Goal: Task Accomplishment & Management: Use online tool/utility

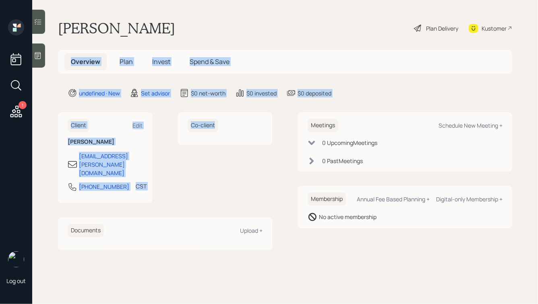
drag, startPoint x: 179, startPoint y: 180, endPoint x: 89, endPoint y: 30, distance: 175.8
click at [89, 30] on main "[PERSON_NAME] Plan Delivery Kustomer Overview Plan Invest Spend & Save undefine…" at bounding box center [285, 152] width 506 height 304
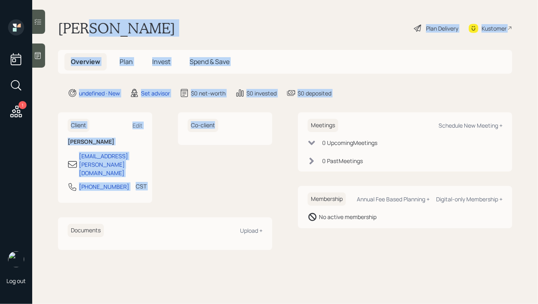
click at [89, 30] on h1 "[PERSON_NAME]" at bounding box center [116, 28] width 117 height 18
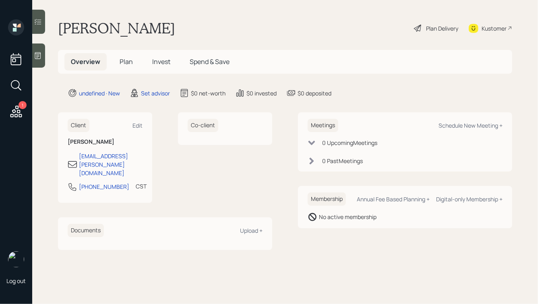
click at [37, 53] on icon at bounding box center [38, 56] width 8 height 8
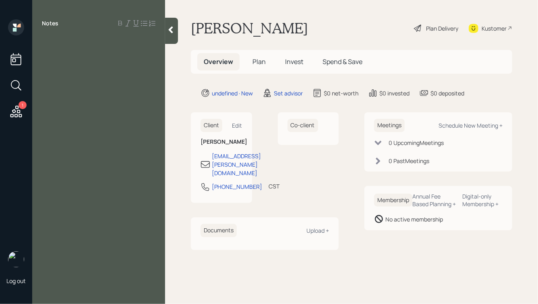
click at [53, 40] on div at bounding box center [99, 41] width 114 height 9
click at [42, 60] on span "IRA:" at bounding box center [48, 59] width 12 height 9
click at [104, 58] on div "Self-managed IRA:" at bounding box center [99, 59] width 114 height 9
click at [76, 69] on span "Brokerage: big unrealized loss here" at bounding box center [94, 68] width 104 height 9
click at [151, 68] on div "Brokerage: big unrealized loss here" at bounding box center [99, 68] width 114 height 9
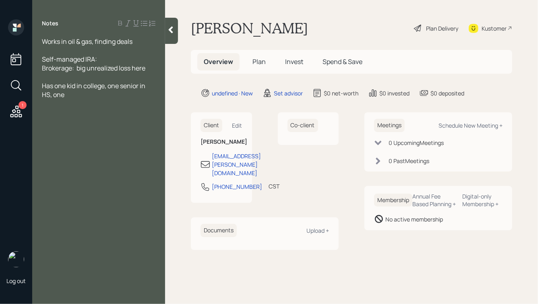
click at [137, 43] on div "Works in oil & gas, finding deals" at bounding box center [99, 41] width 114 height 9
click at [42, 43] on span "Works in oil & gas, finding deals" at bounding box center [87, 41] width 91 height 9
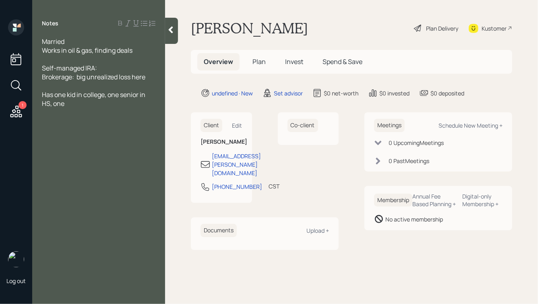
click at [66, 102] on div "Has one kid in college, one senior in HS, one" at bounding box center [99, 99] width 114 height 18
click at [115, 58] on div at bounding box center [99, 59] width 114 height 9
click at [66, 41] on div "Married" at bounding box center [99, 41] width 114 height 9
drag, startPoint x: 47, startPoint y: 49, endPoint x: 41, endPoint y: 49, distance: 6.0
click at [41, 49] on div "Married, 46 Works in oil & gas, finding deals Self-managed IRA: Brokerage: big …" at bounding box center [98, 85] width 133 height 97
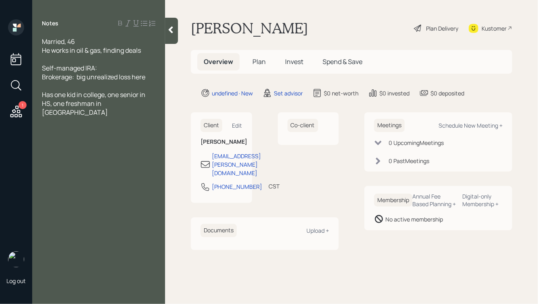
click at [148, 50] on div "He works in oil & gas, finding deals" at bounding box center [99, 50] width 114 height 9
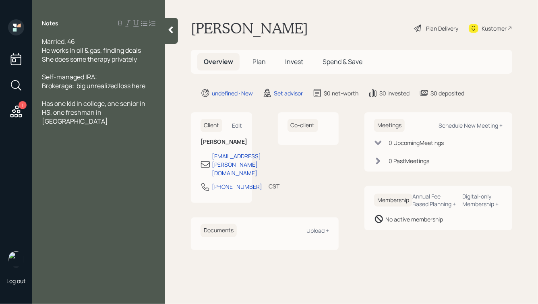
click at [108, 78] on div "Self-managed IRA:" at bounding box center [99, 77] width 114 height 9
click at [117, 77] on div "Self-managed IRA: $1mm" at bounding box center [99, 77] width 114 height 9
drag, startPoint x: 117, startPoint y: 77, endPoint x: 106, endPoint y: 77, distance: 11.3
click at [106, 77] on div "Self-managed IRA: $1mm" at bounding box center [99, 77] width 114 height 9
click at [76, 87] on span "Brokerage: big unrealized loss here" at bounding box center [94, 85] width 104 height 9
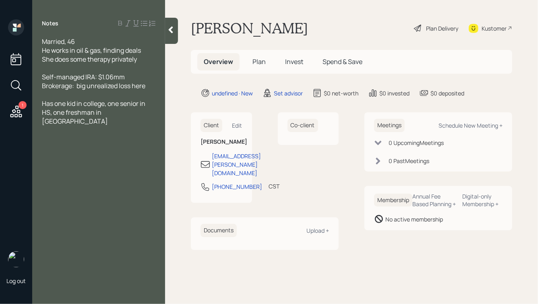
click at [133, 77] on div "Self-managed IRA: $1.06mm" at bounding box center [99, 77] width 114 height 9
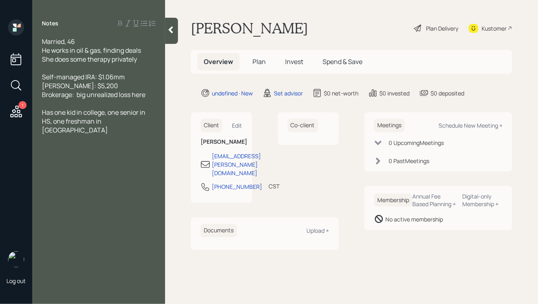
click at [76, 95] on span "Brokerage: big unrealized loss here" at bounding box center [94, 94] width 104 height 9
click at [97, 87] on div "Roth IRA: $5,200" at bounding box center [99, 85] width 114 height 9
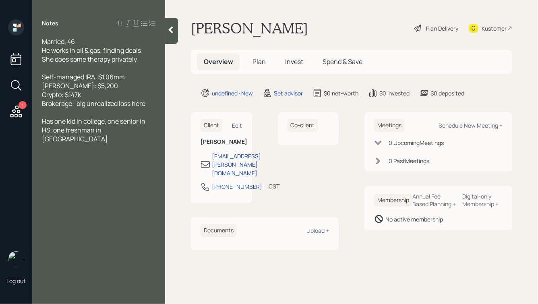
click at [76, 106] on span "Brokerage: big unrealized loss here" at bounding box center [94, 103] width 104 height 9
click at [63, 111] on div "Brokerage: $306k, big unrealized loss here" at bounding box center [99, 108] width 114 height 18
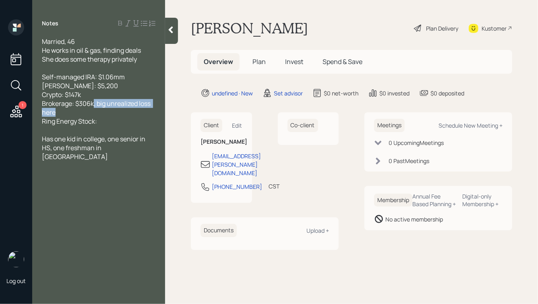
drag, startPoint x: 94, startPoint y: 106, endPoint x: 113, endPoint y: 114, distance: 20.5
click at [113, 114] on div "Brokerage: $306k, big unrealized loss here" at bounding box center [99, 108] width 114 height 18
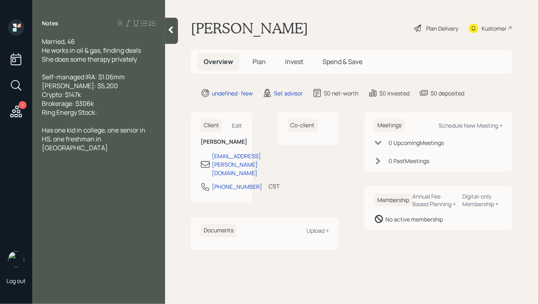
click at [107, 115] on div "Ring Energy Stock:" at bounding box center [99, 112] width 114 height 9
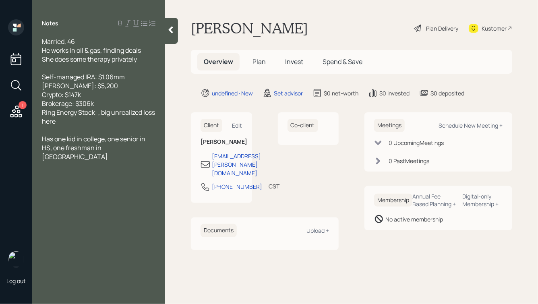
click at [98, 114] on span "Ring Energy Stock: , big unrealized loss here" at bounding box center [99, 117] width 114 height 18
click at [109, 121] on div "Ring Energy Stock: $130k, big unrealized loss here" at bounding box center [99, 117] width 114 height 18
click at [117, 151] on div "Has one kid in college, one senior in HS, one freshman in HS" at bounding box center [99, 148] width 114 height 27
click at [48, 66] on div at bounding box center [99, 68] width 114 height 9
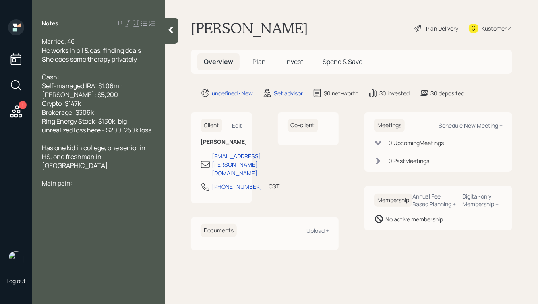
drag, startPoint x: 63, startPoint y: 79, endPoint x: 27, endPoint y: 79, distance: 36.7
click at [26, 79] on div "1 Log out Notes Married, 46 He works in oil & gas, finding deals She does some …" at bounding box center [269, 152] width 538 height 304
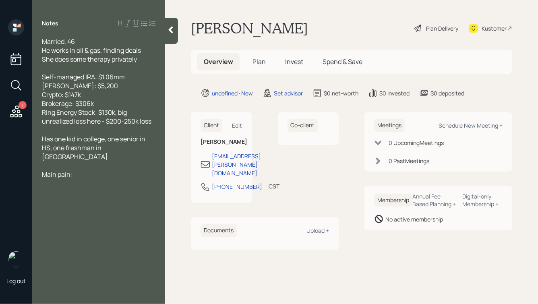
click at [107, 106] on div "Brokerage: $306k" at bounding box center [99, 103] width 114 height 9
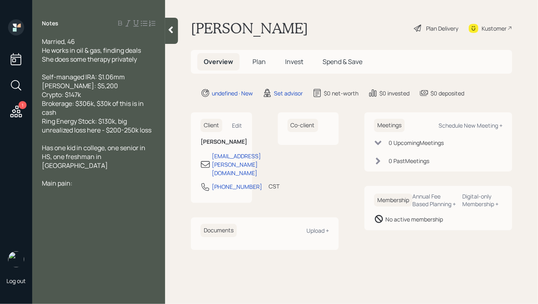
click at [116, 159] on div "Has one kid in college, one senior in HS, one freshman in HS" at bounding box center [99, 156] width 114 height 27
click at [145, 52] on div "He works in oil & gas, finding deals" at bounding box center [99, 50] width 114 height 9
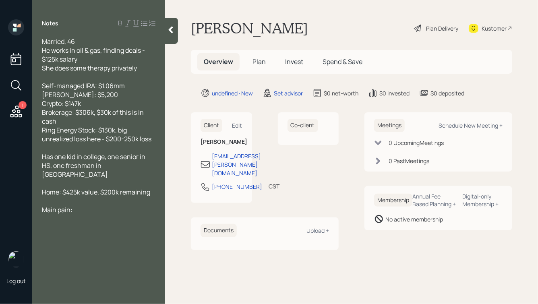
click at [141, 72] on div "She does some therapy privately" at bounding box center [99, 68] width 114 height 9
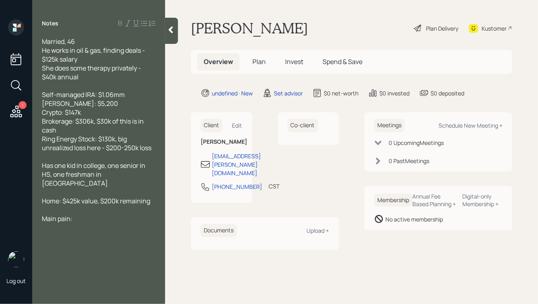
click at [43, 77] on span "She does some therapy privately - $40k annual" at bounding box center [92, 73] width 100 height 18
click at [82, 214] on div "Main pain:" at bounding box center [99, 218] width 114 height 9
click at [75, 205] on div at bounding box center [99, 209] width 114 height 9
click at [170, 30] on icon at bounding box center [171, 30] width 4 height 7
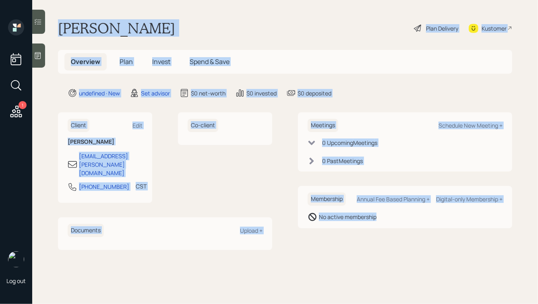
drag, startPoint x: 57, startPoint y: 26, endPoint x: 370, endPoint y: 245, distance: 381.8
click at [370, 245] on main "Drew Hendricks Plan Delivery Kustomer Overview Plan Invest Spend & Save undefin…" at bounding box center [285, 152] width 506 height 304
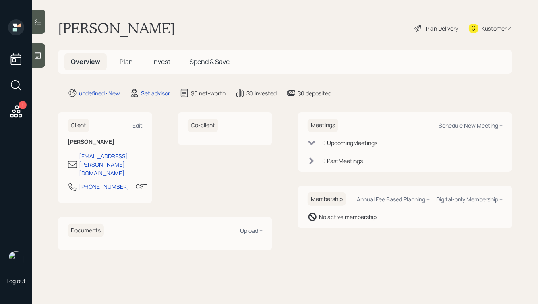
click at [36, 56] on icon at bounding box center [38, 56] width 8 height 8
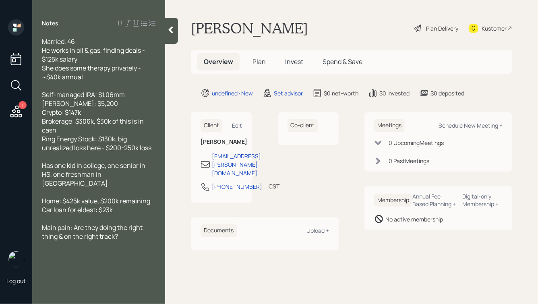
click at [171, 33] on icon at bounding box center [171, 30] width 8 height 8
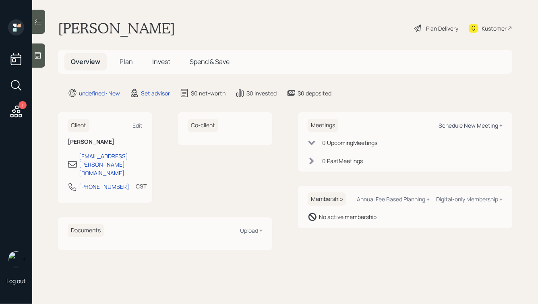
click at [446, 126] on div "Schedule New Meeting +" at bounding box center [471, 126] width 64 height 8
click at [468, 124] on div "Schedule New Meeting +" at bounding box center [471, 126] width 64 height 8
click at [129, 27] on h1 "Drew Hendricks" at bounding box center [116, 28] width 117 height 18
click at [179, 29] on div "Drew Hendricks Plan Delivery Kustomer" at bounding box center [285, 28] width 454 height 18
click at [37, 60] on div at bounding box center [38, 56] width 13 height 24
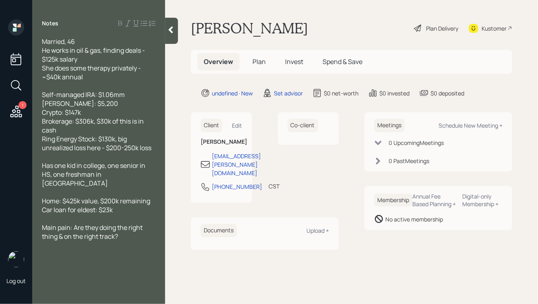
select select "round-robin"
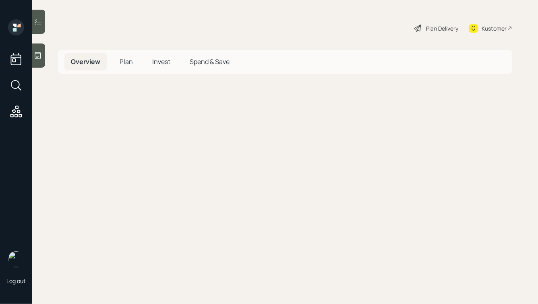
select select "round-[PERSON_NAME]"
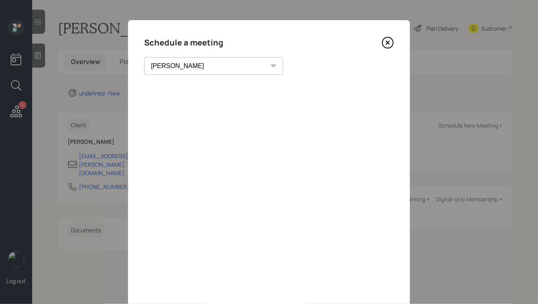
click at [387, 41] on icon at bounding box center [388, 43] width 12 height 12
